Goal: Transaction & Acquisition: Book appointment/travel/reservation

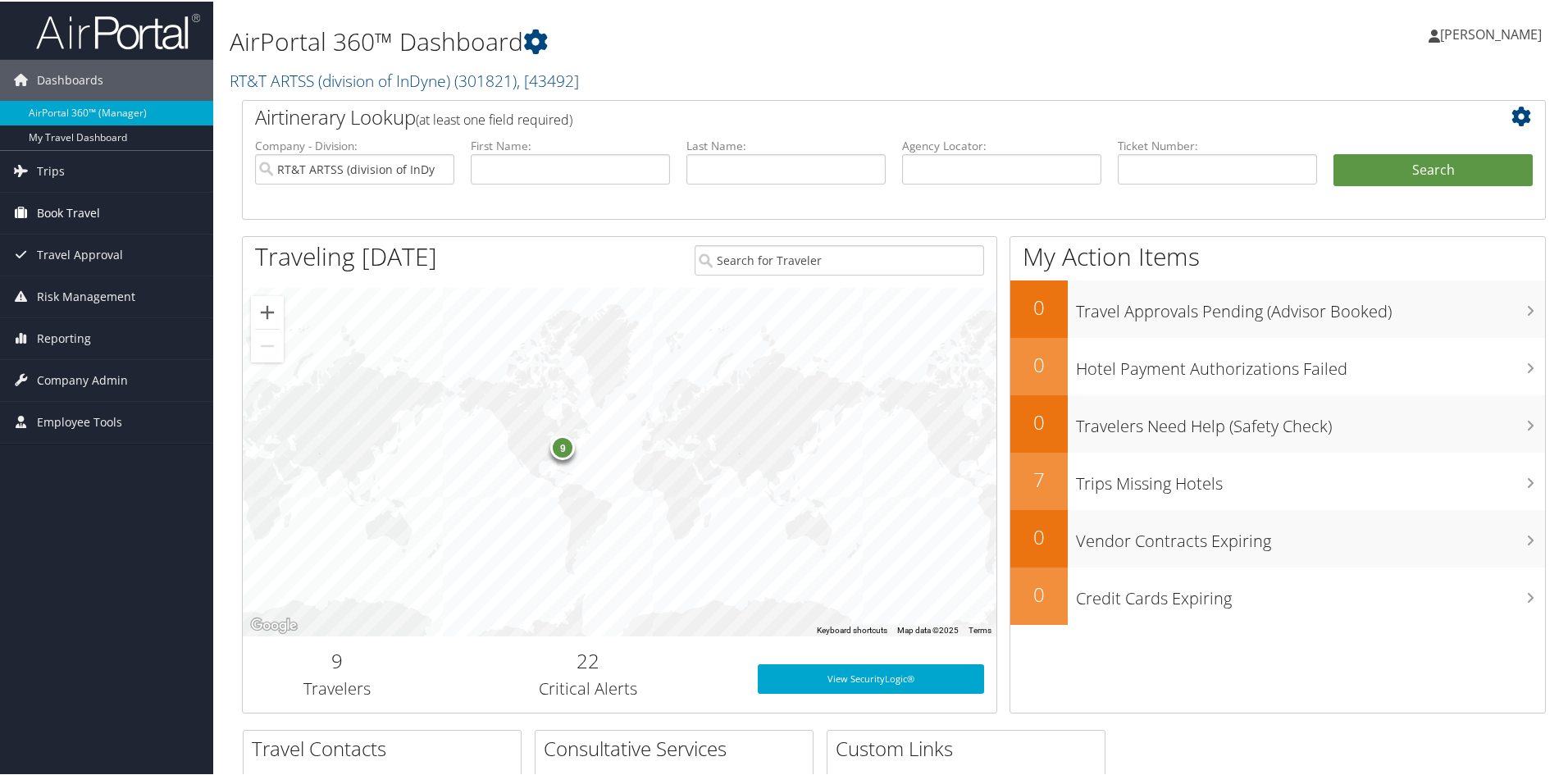
click at [61, 211] on span "Book Travel" at bounding box center [69, 212] width 64 height 41
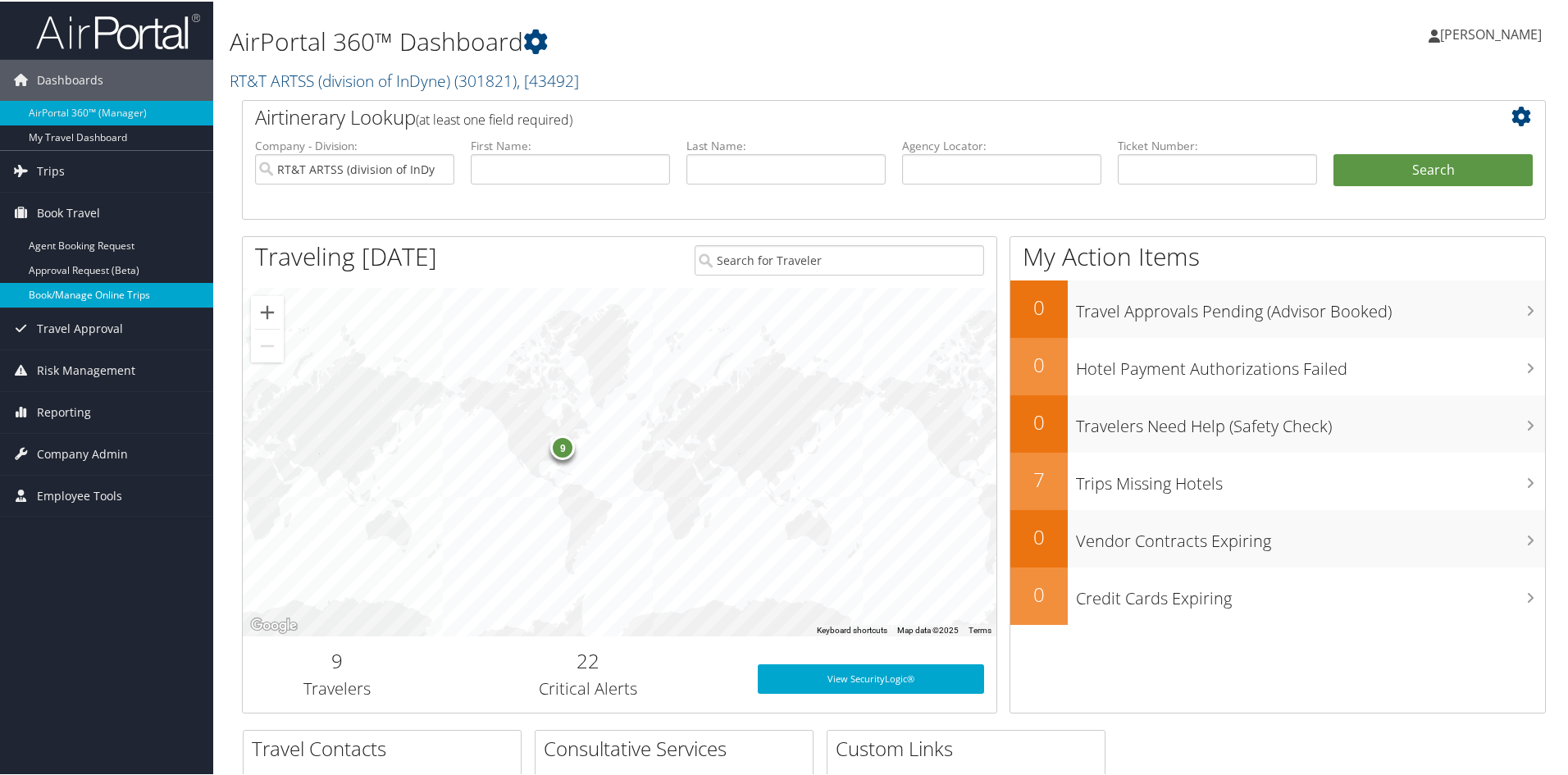
click at [71, 293] on link "Book/Manage Online Trips" at bounding box center [106, 293] width 213 height 24
